Goal: Use online tool/utility: Use online tool/utility

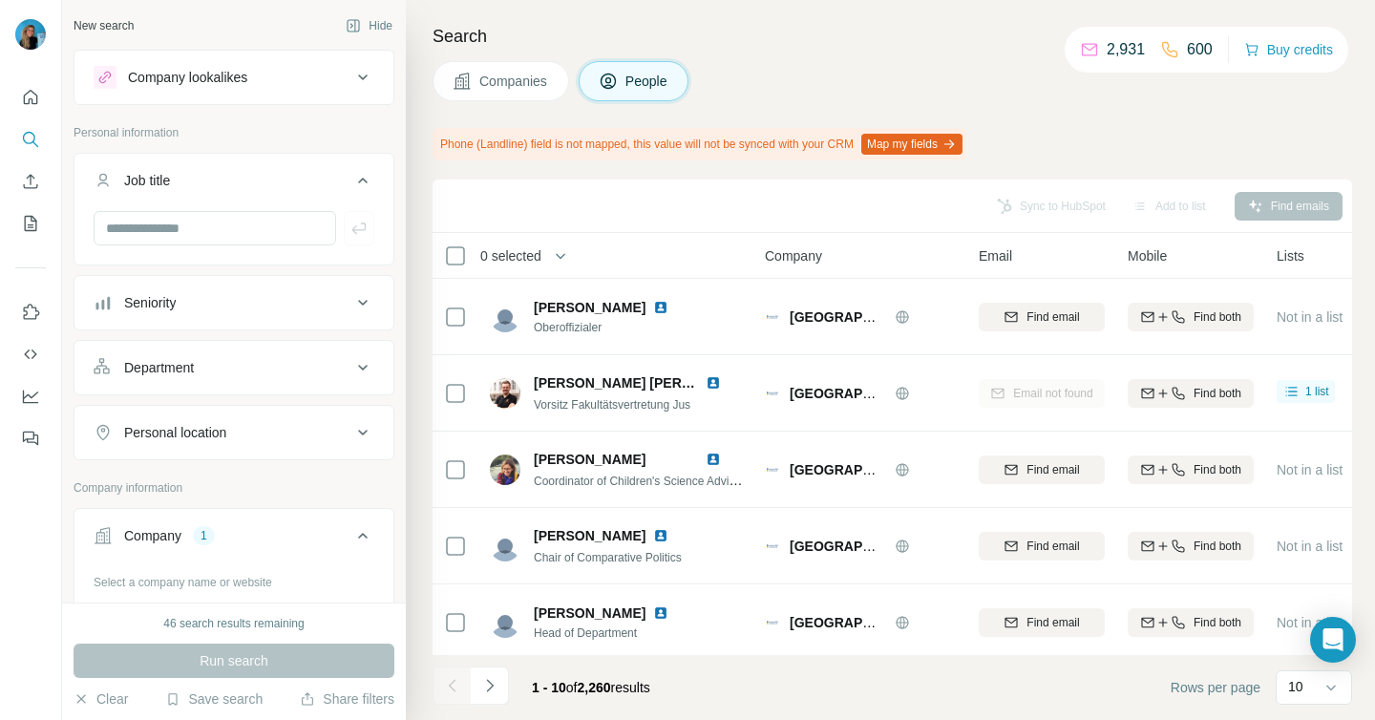
scroll to position [0, 128]
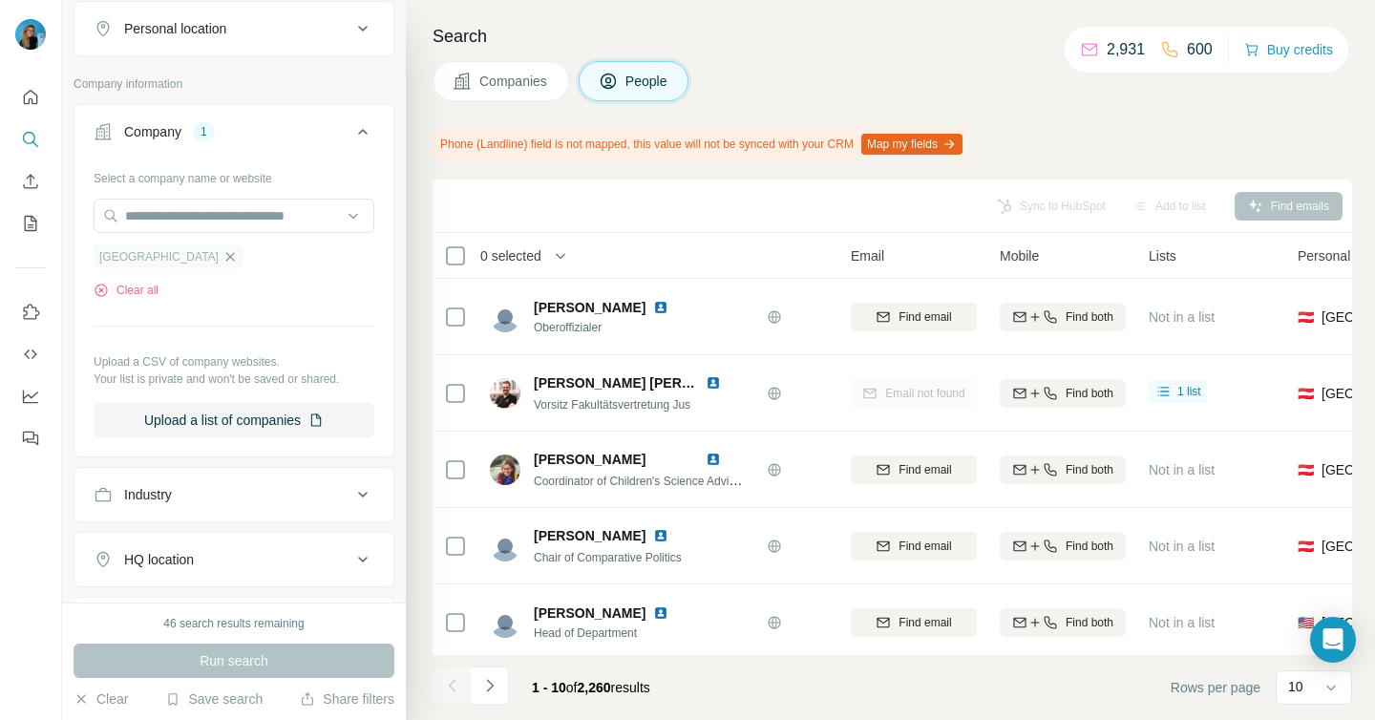
click at [235, 258] on icon "button" at bounding box center [230, 256] width 9 height 9
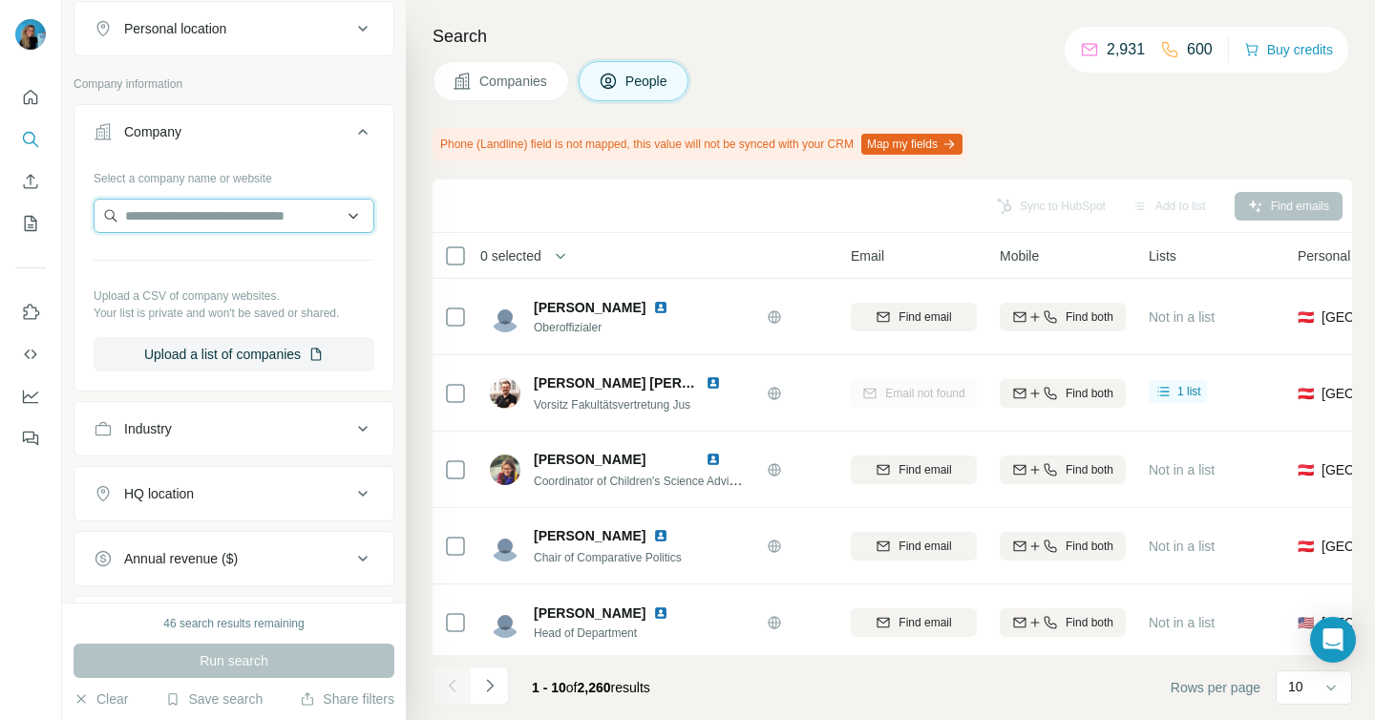
click at [230, 222] on input "text" at bounding box center [234, 216] width 281 height 34
type input "**********"
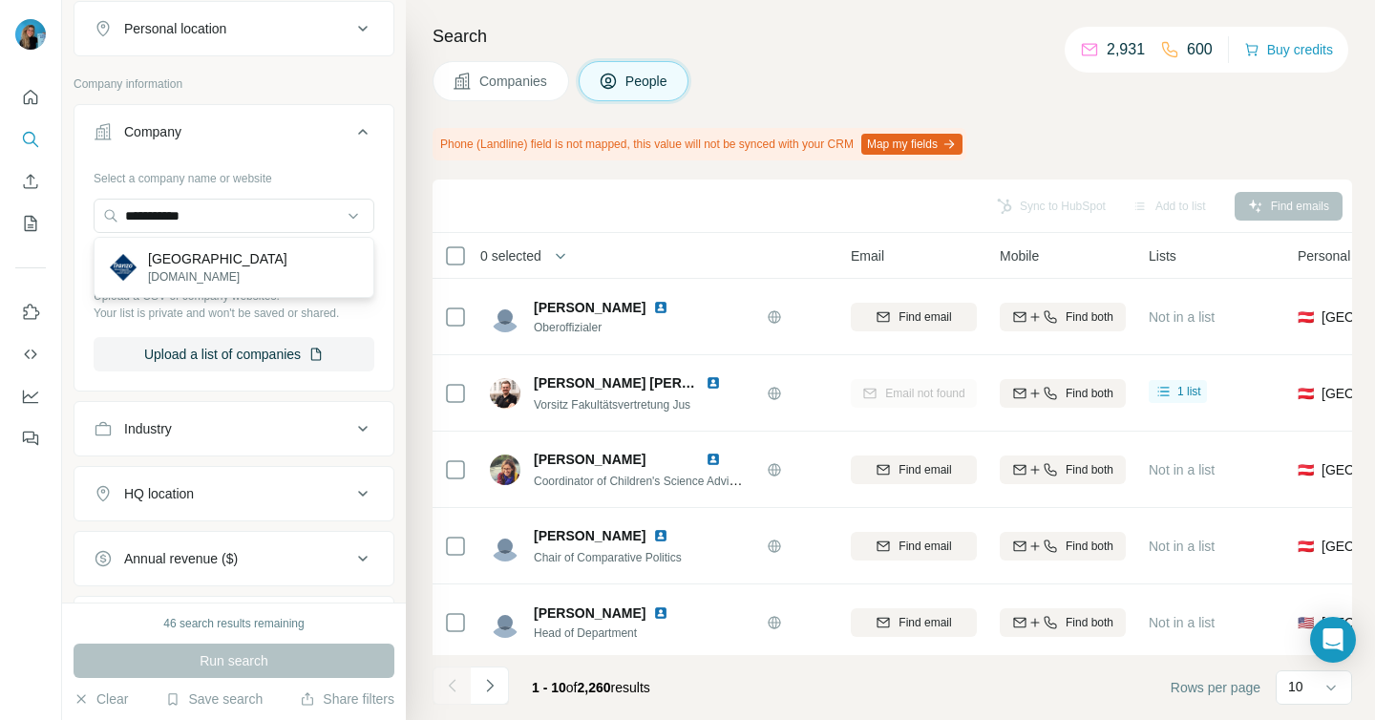
click at [274, 252] on div "[GEOGRAPHIC_DATA] [DOMAIN_NAME]" at bounding box center [233, 268] width 271 height 52
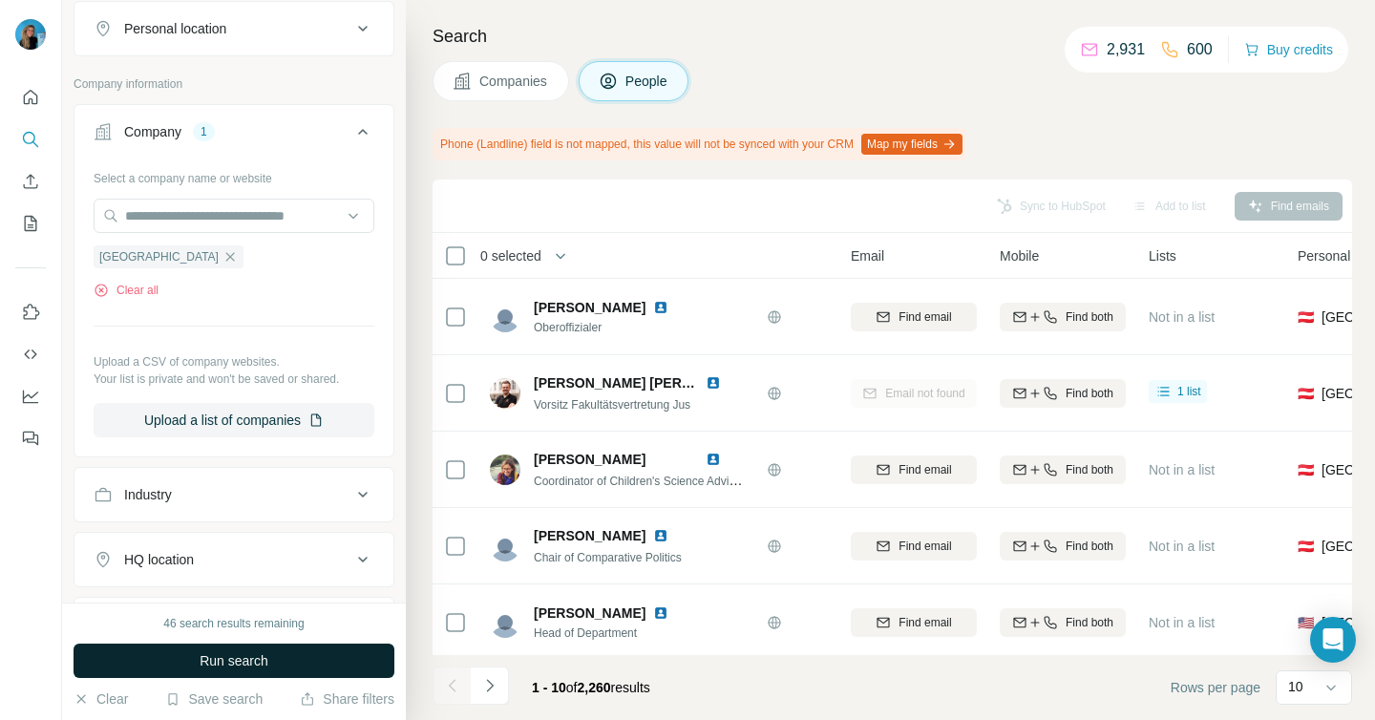
click at [239, 660] on span "Run search" at bounding box center [234, 660] width 69 height 19
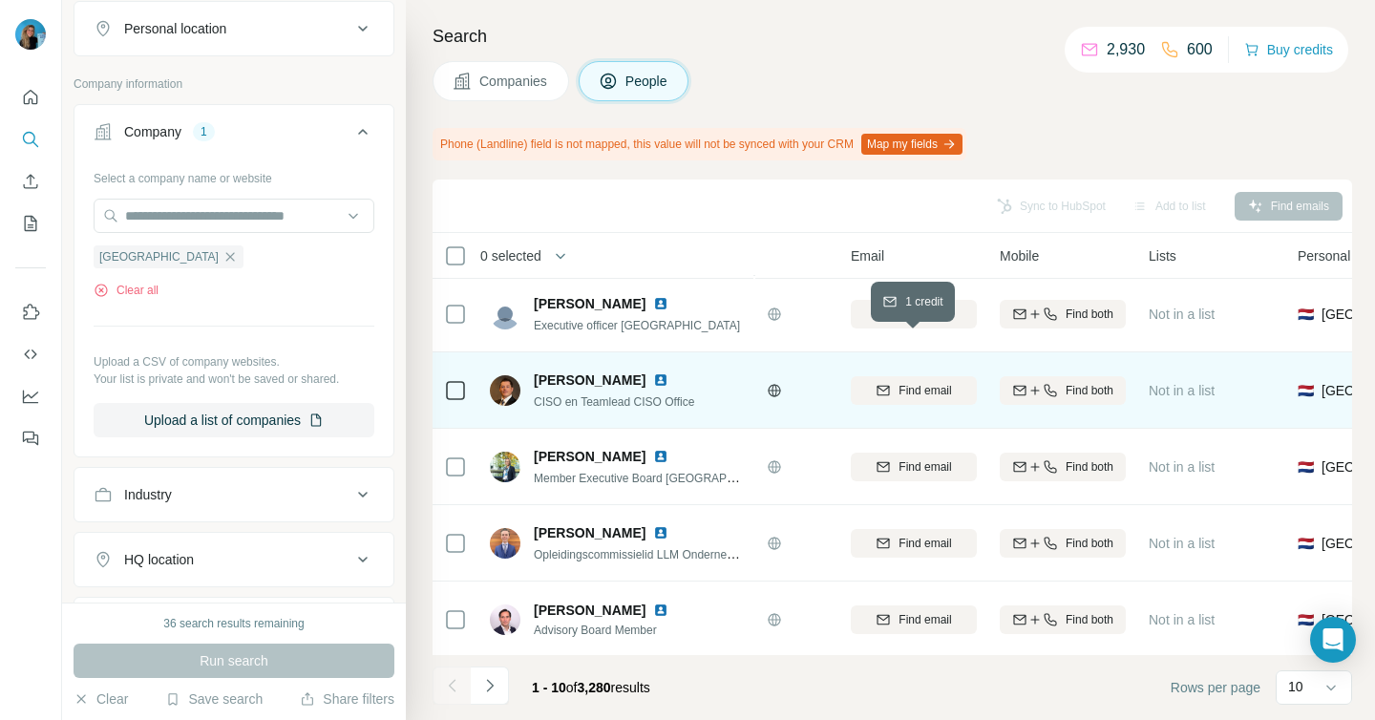
scroll to position [305, 128]
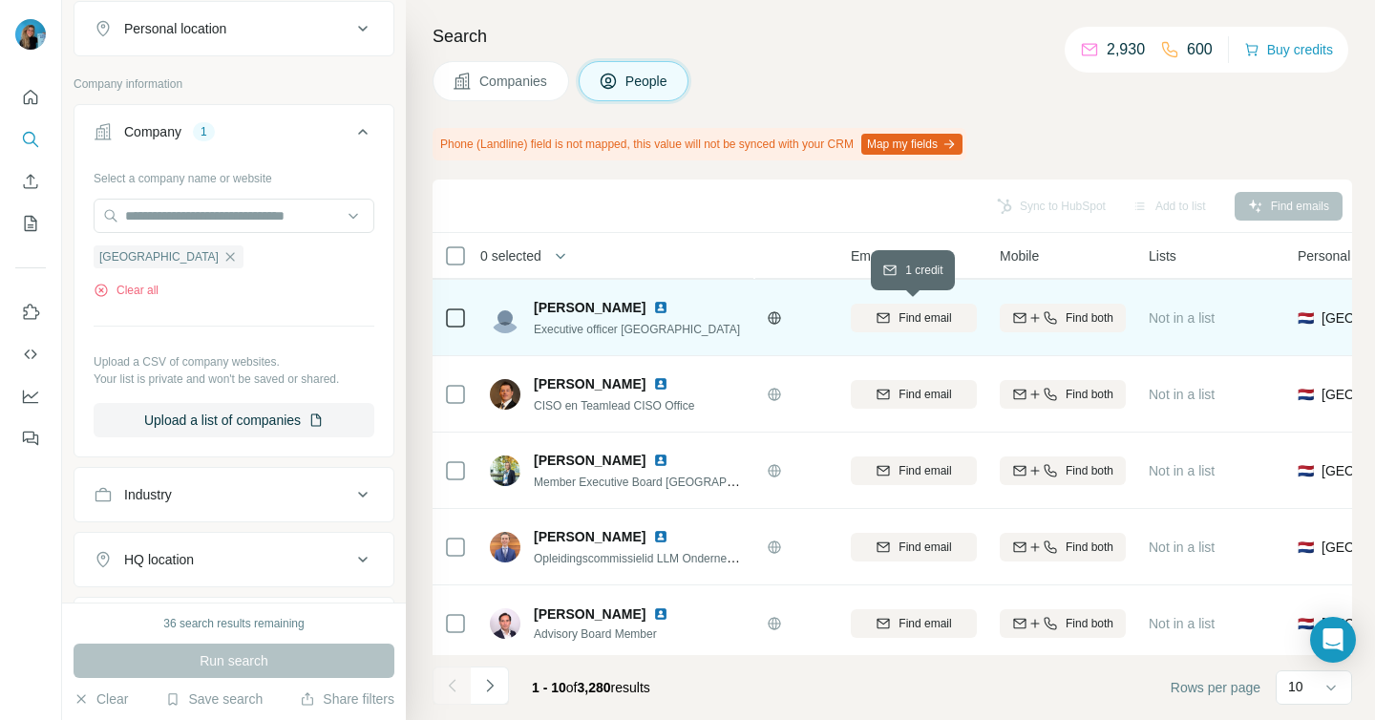
click at [916, 321] on span "Find email" at bounding box center [925, 317] width 53 height 17
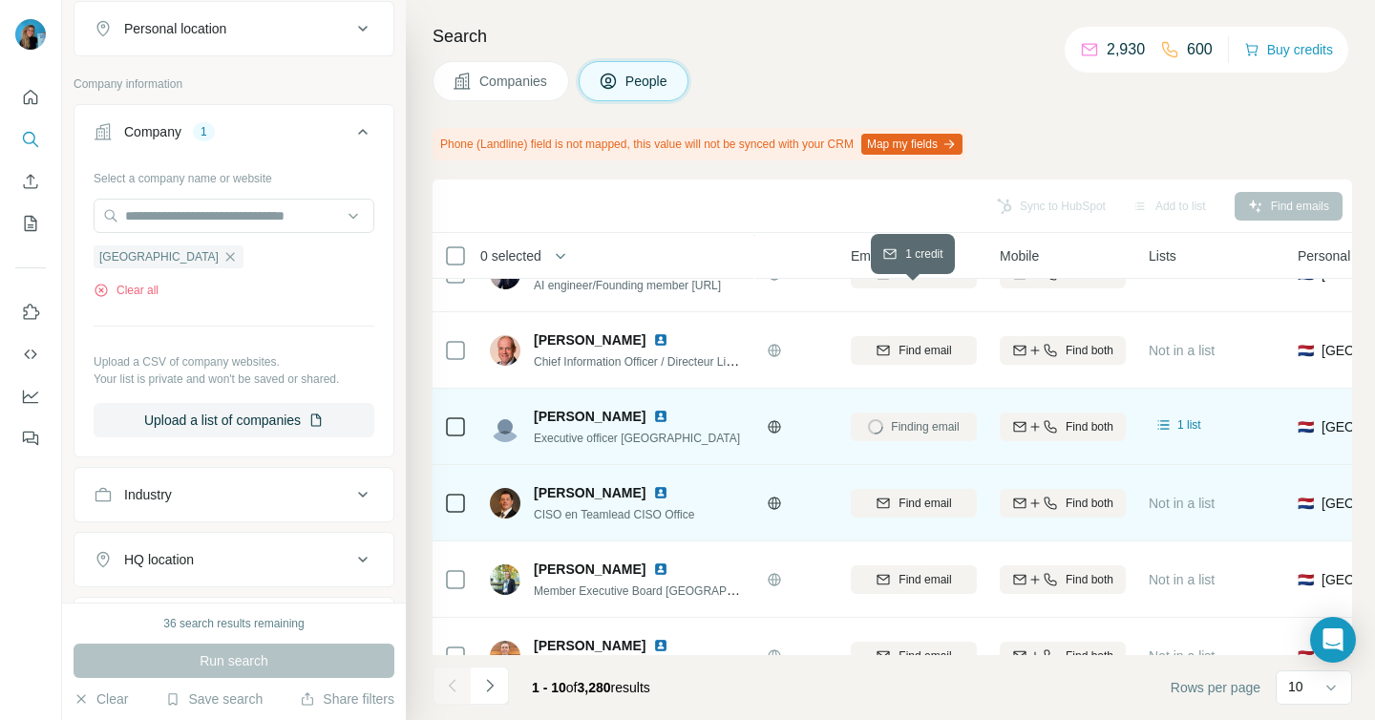
scroll to position [75, 128]
